Goal: Task Accomplishment & Management: Manage account settings

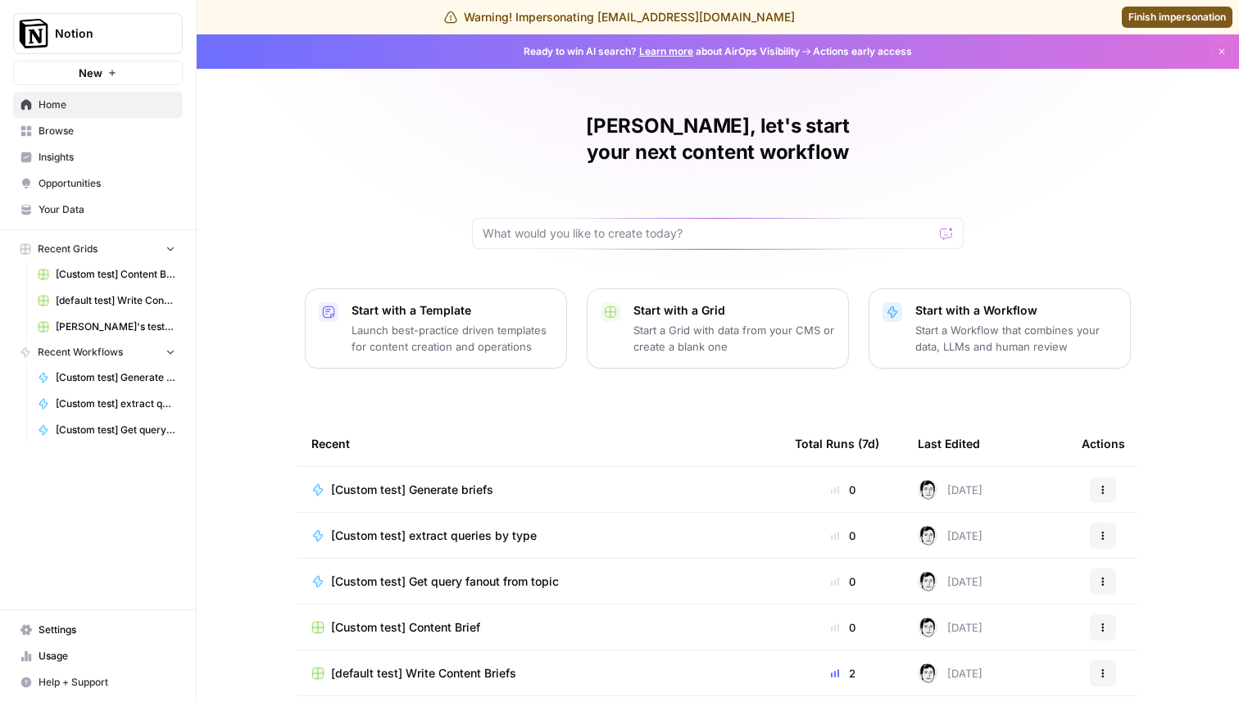
click at [88, 210] on span "Your Data" at bounding box center [107, 209] width 137 height 15
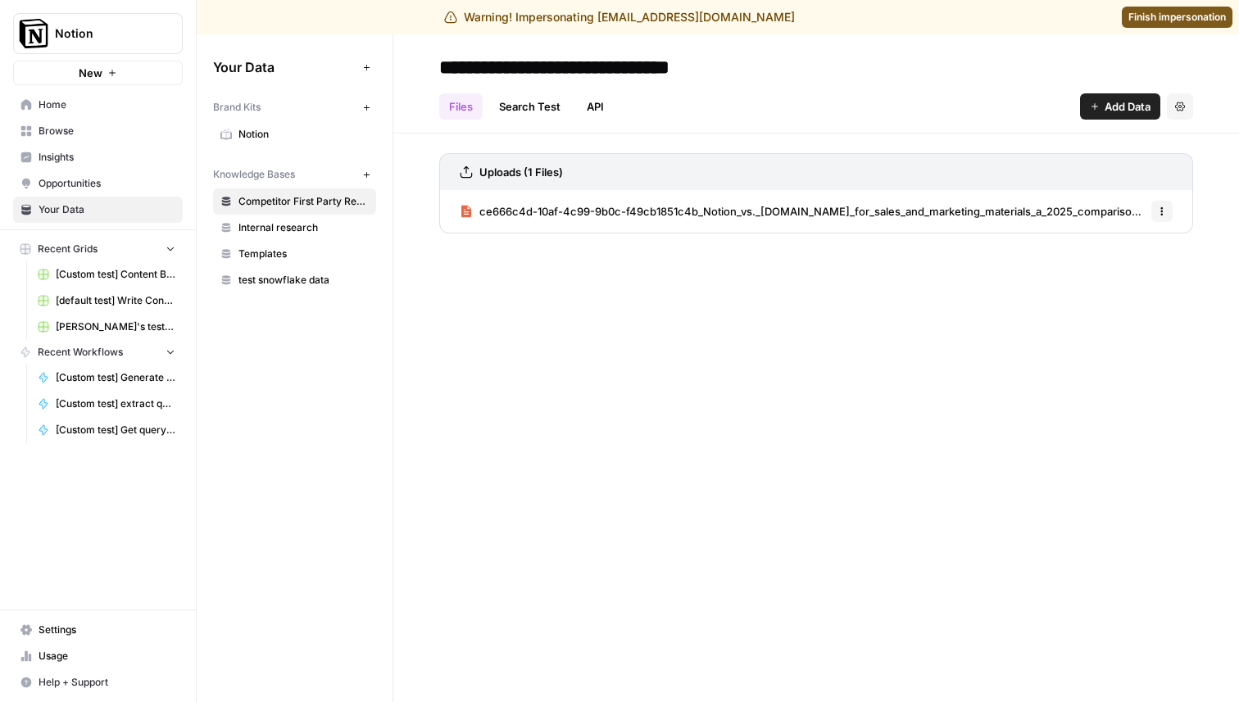
click at [79, 634] on span "Settings" at bounding box center [107, 630] width 137 height 15
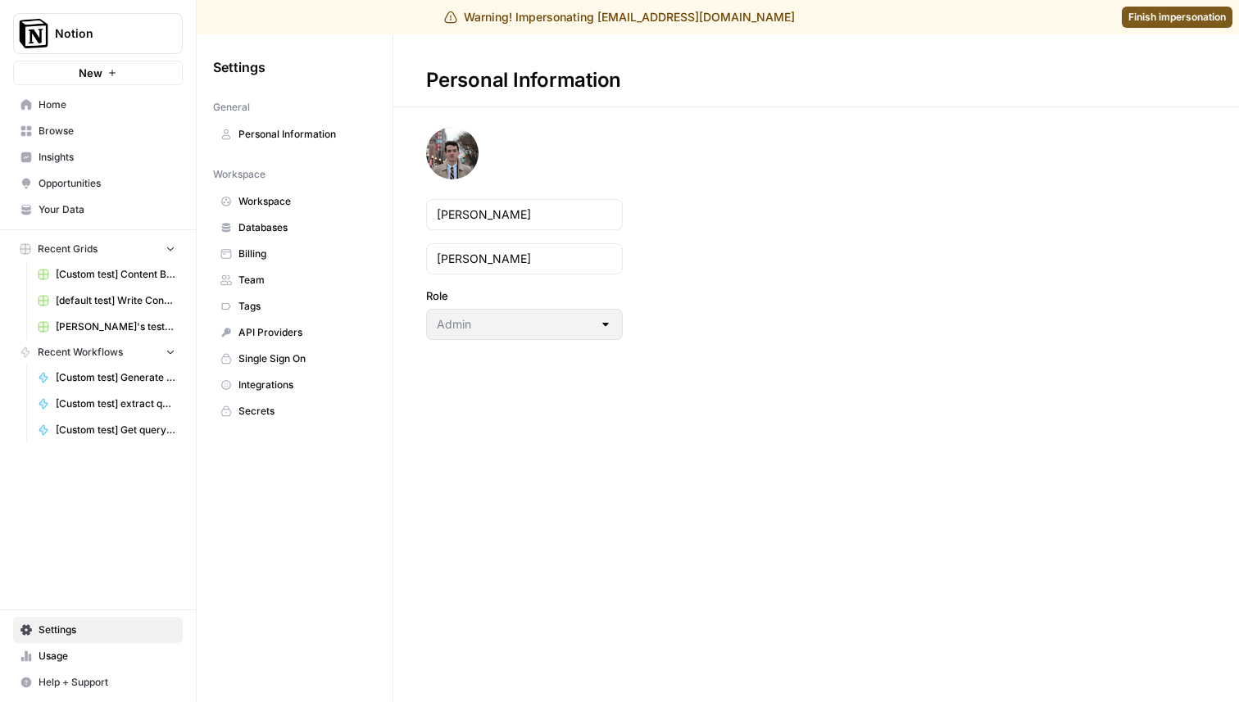
click at [288, 228] on span "Databases" at bounding box center [303, 227] width 130 height 15
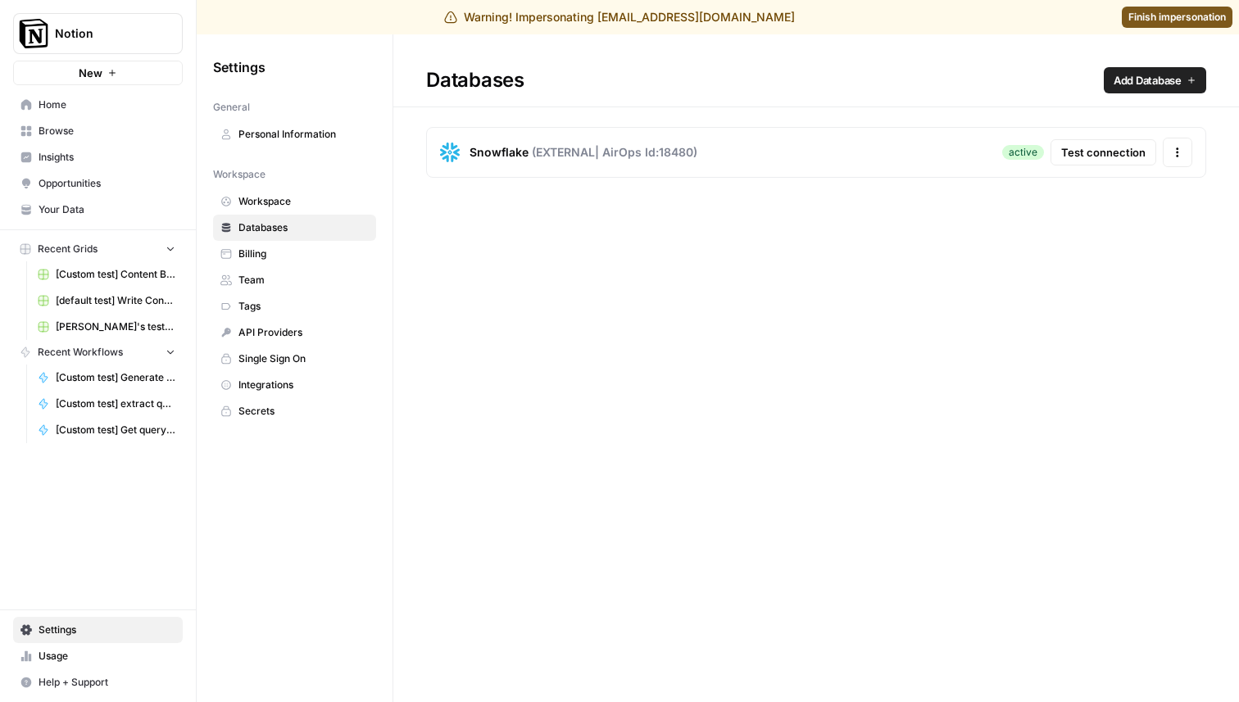
click at [1150, 150] on button "Test connection" at bounding box center [1103, 152] width 106 height 26
click at [1176, 152] on icon "button" at bounding box center [1177, 153] width 2 height 2
click at [732, 155] on div "Snowflake ( EXTERNAL | AirOps Id: 18480 ) active Test connection Actions" at bounding box center [816, 152] width 780 height 51
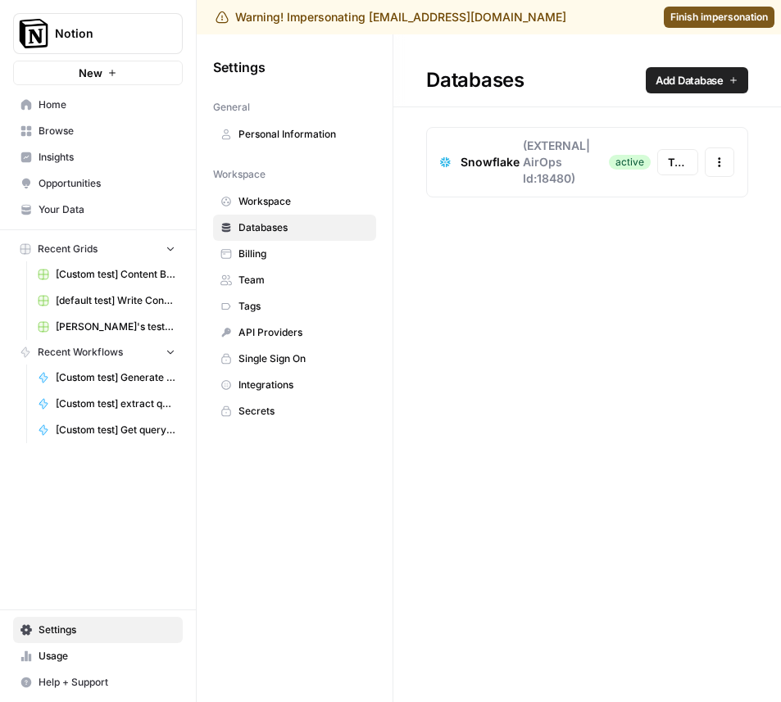
click at [674, 170] on button "Test connection" at bounding box center [677, 162] width 41 height 26
click at [723, 168] on button "Actions" at bounding box center [719, 161] width 29 height 29
click at [474, 353] on div "Databases Add Database Snowflake ( EXTERNAL | AirOps Id: 18480 ) active Test co…" at bounding box center [587, 368] width 388 height 668
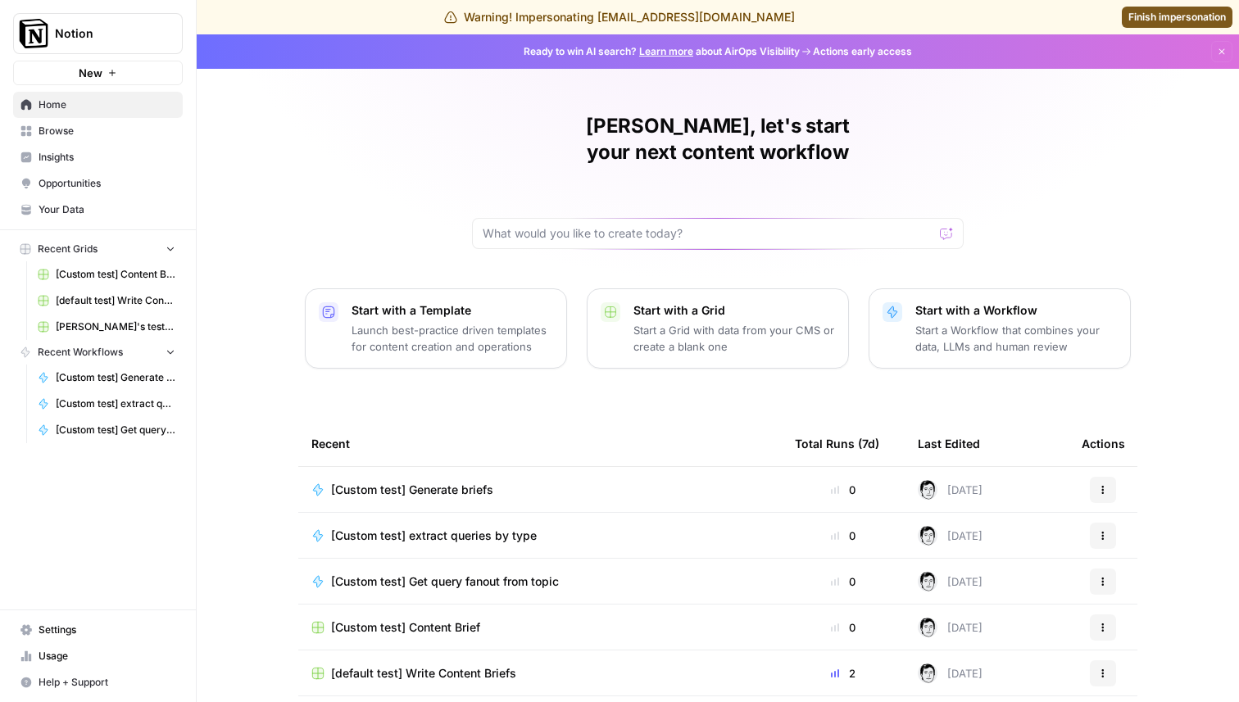
click at [125, 36] on span "Notion" at bounding box center [104, 33] width 99 height 16
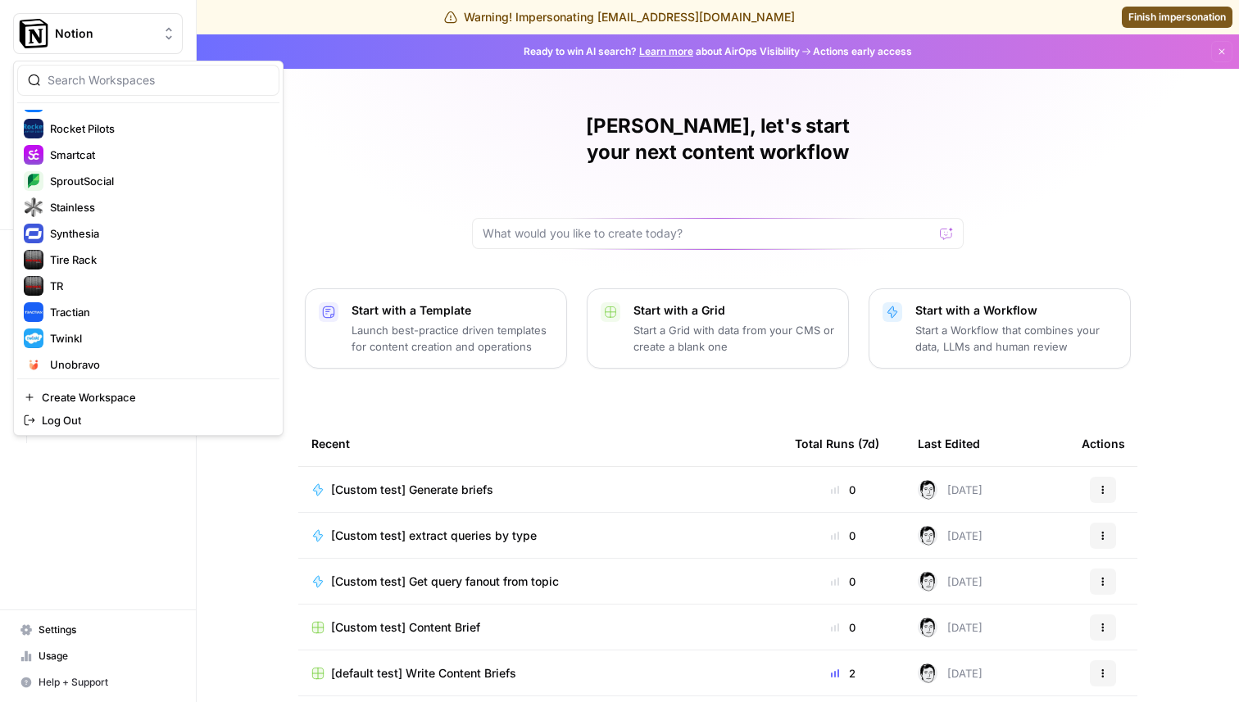
scroll to position [900, 0]
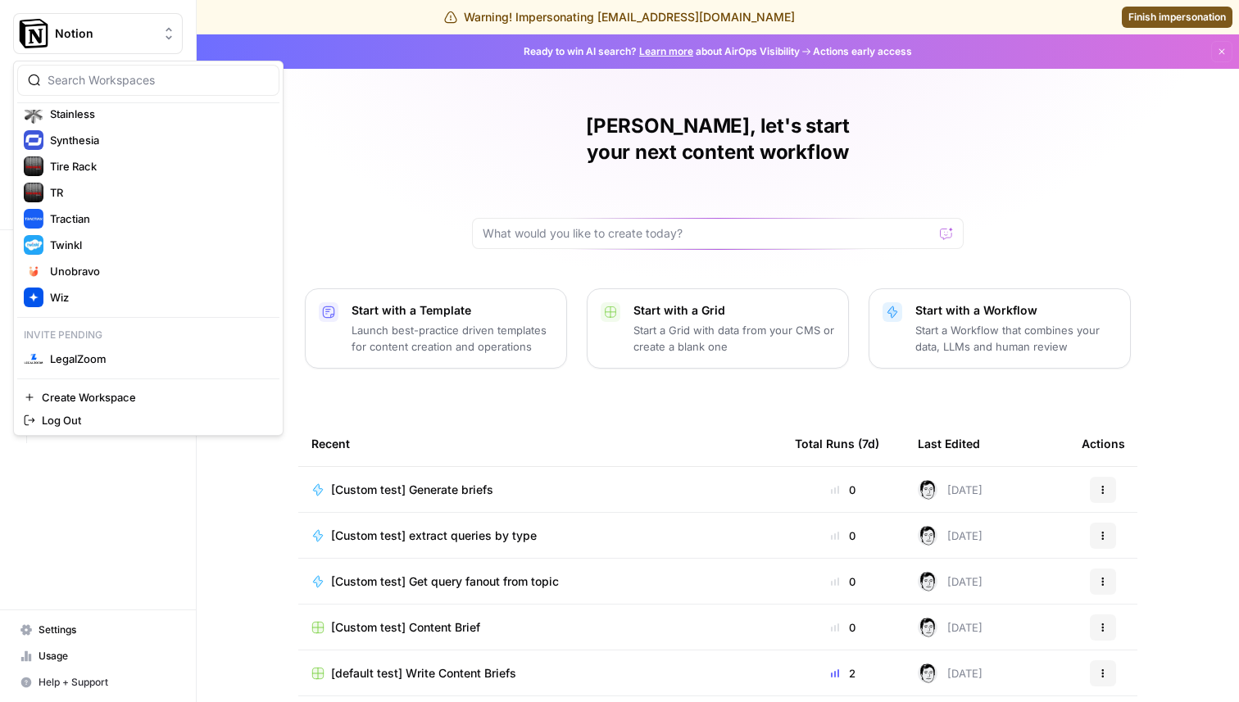
click at [79, 630] on span "Settings" at bounding box center [107, 630] width 137 height 15
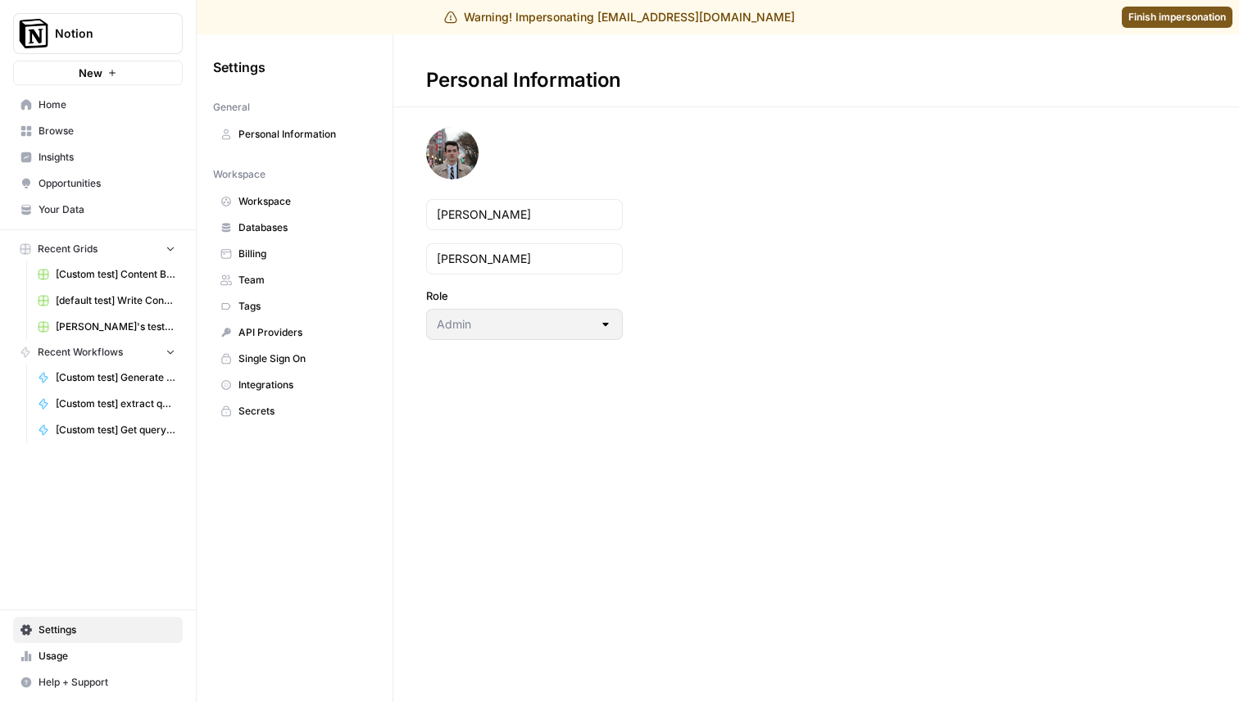
click at [111, 39] on span "Notion" at bounding box center [104, 33] width 99 height 16
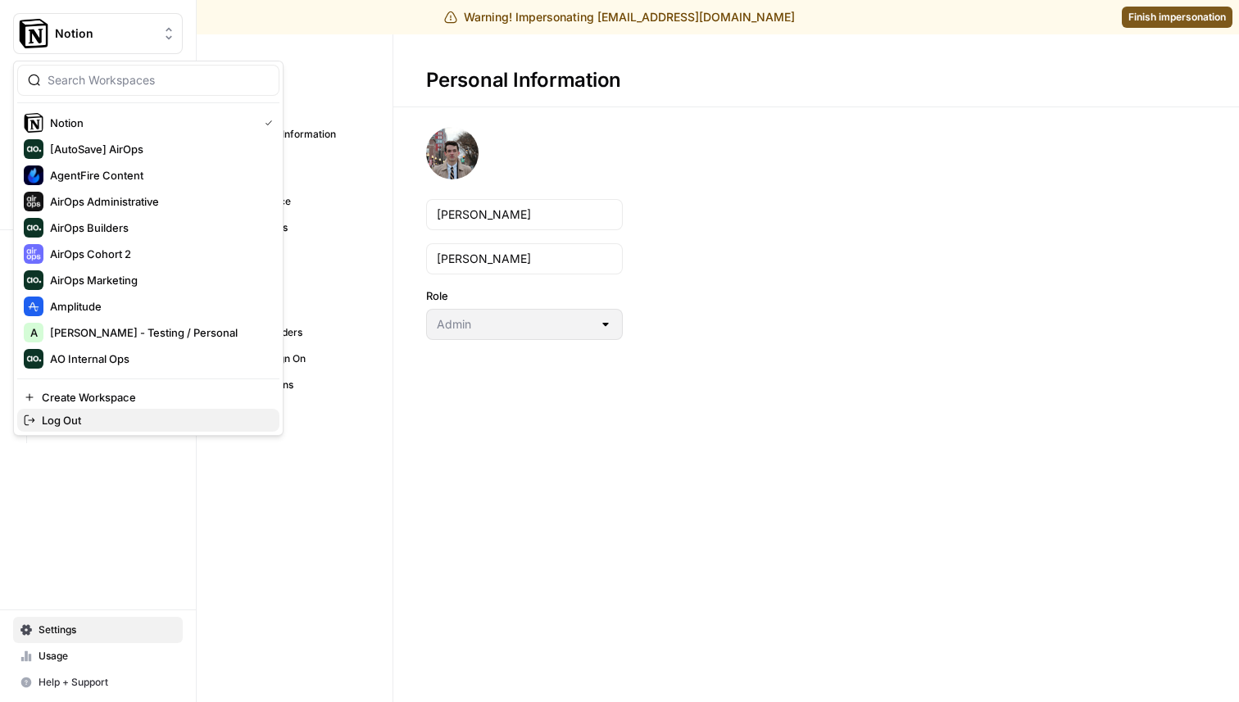
click at [83, 421] on span "Log Out" at bounding box center [154, 420] width 224 height 16
